Goal: Find contact information: Find contact information

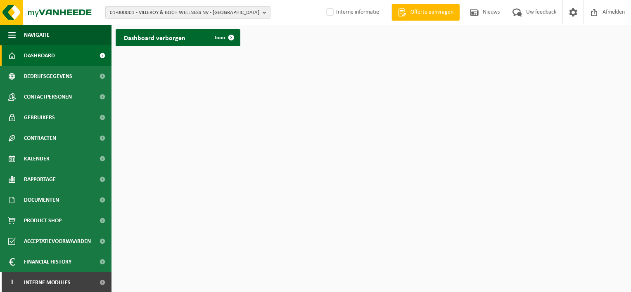
click at [133, 15] on span "01-000001 - VILLEROY & BOCH WELLNESS NV - ROESELARE" at bounding box center [185, 13] width 150 height 12
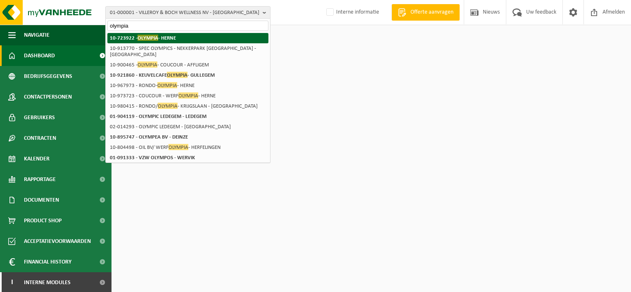
type input "olympia"
click at [167, 33] on li "10-723922 - OLYMPIA - HERNE" at bounding box center [187, 38] width 161 height 10
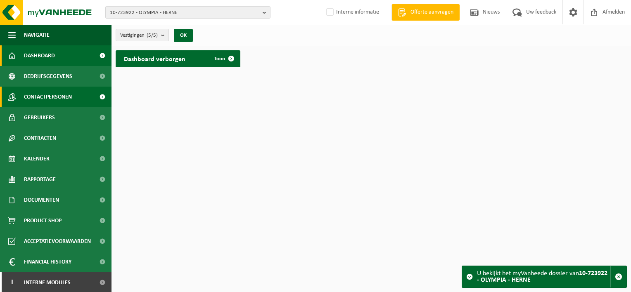
click at [53, 99] on span "Contactpersonen" at bounding box center [48, 97] width 48 height 21
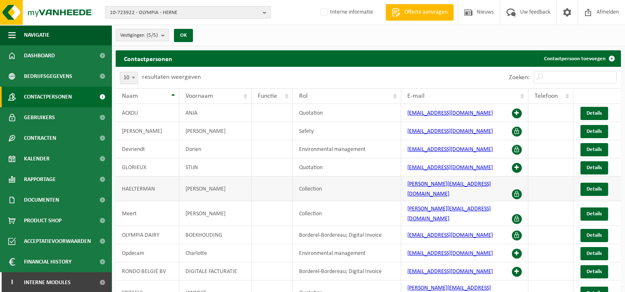
scroll to position [19, 0]
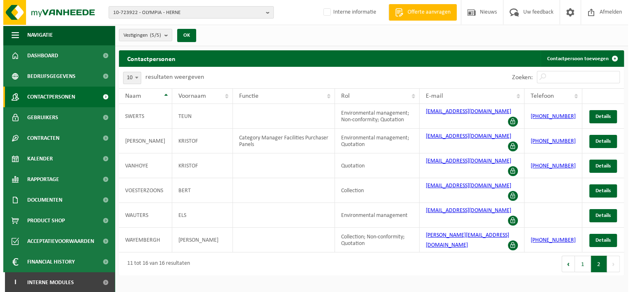
scroll to position [0, 0]
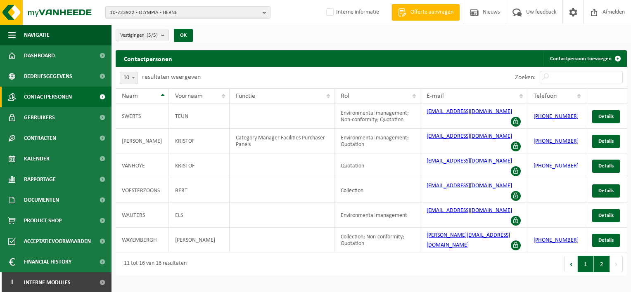
click at [583, 256] on button "1" at bounding box center [586, 264] width 16 height 17
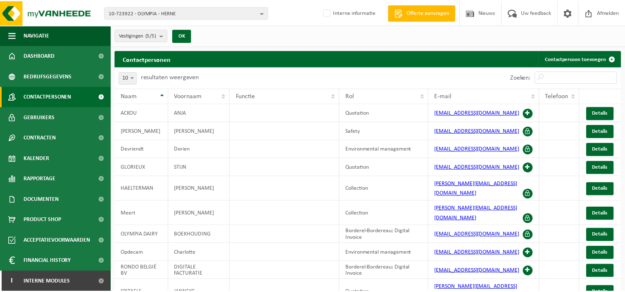
scroll to position [26, 0]
